Goal: Task Accomplishment & Management: Manage account settings

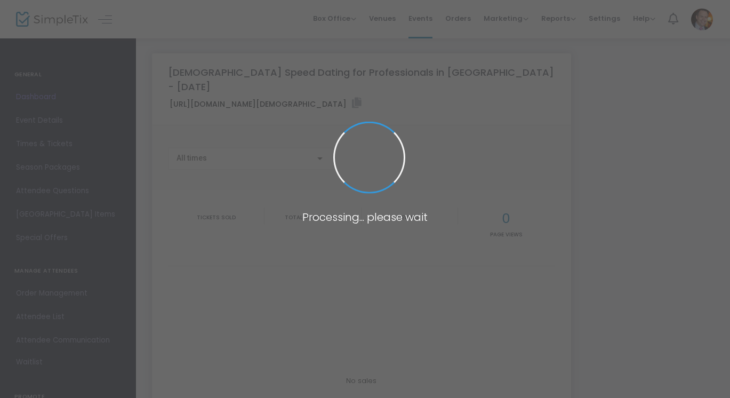
type input "[URL][DOMAIN_NAME][DEMOGRAPHIC_DATA]"
